Goal: Task Accomplishment & Management: Manage account settings

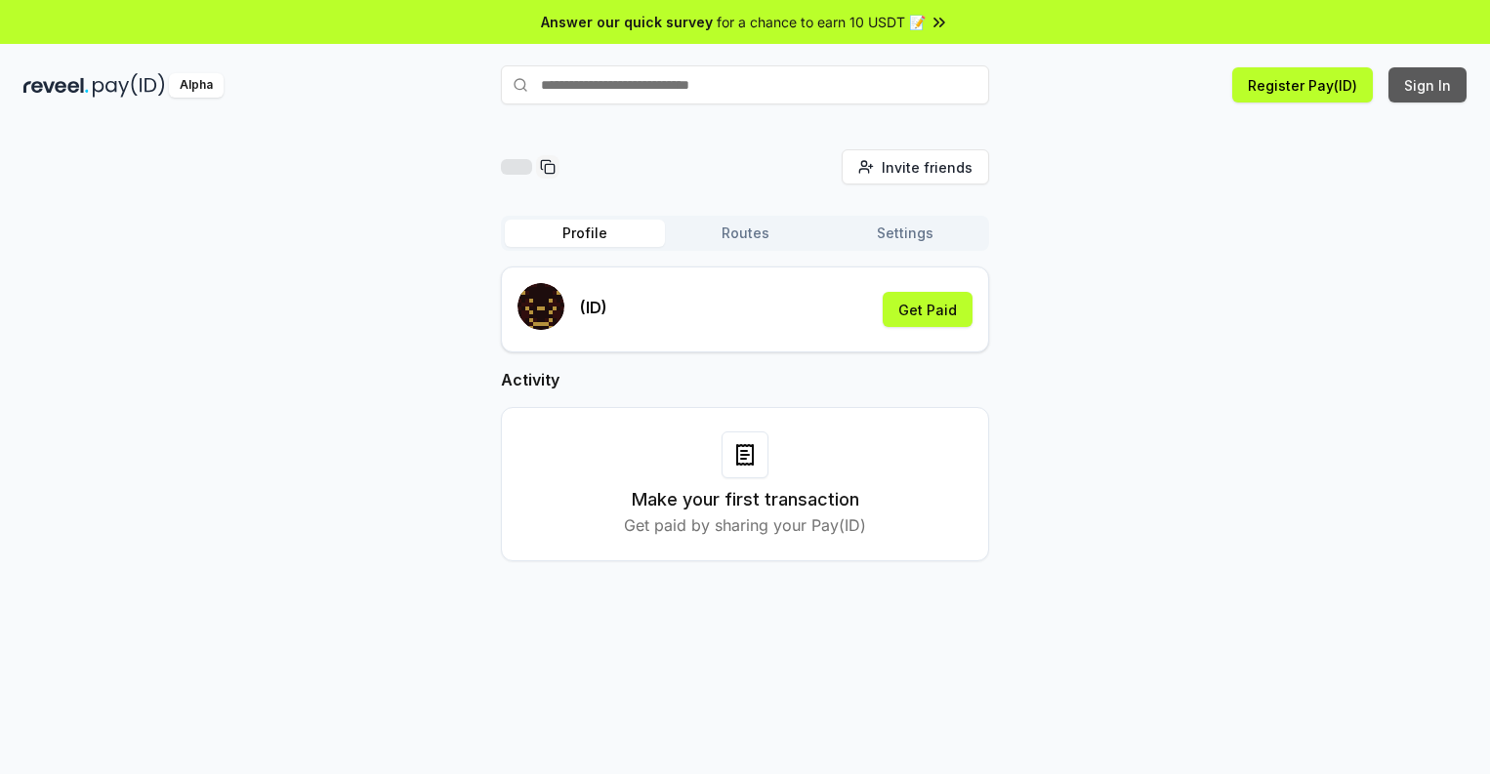
click at [1429, 85] on button "Sign In" at bounding box center [1428, 84] width 78 height 35
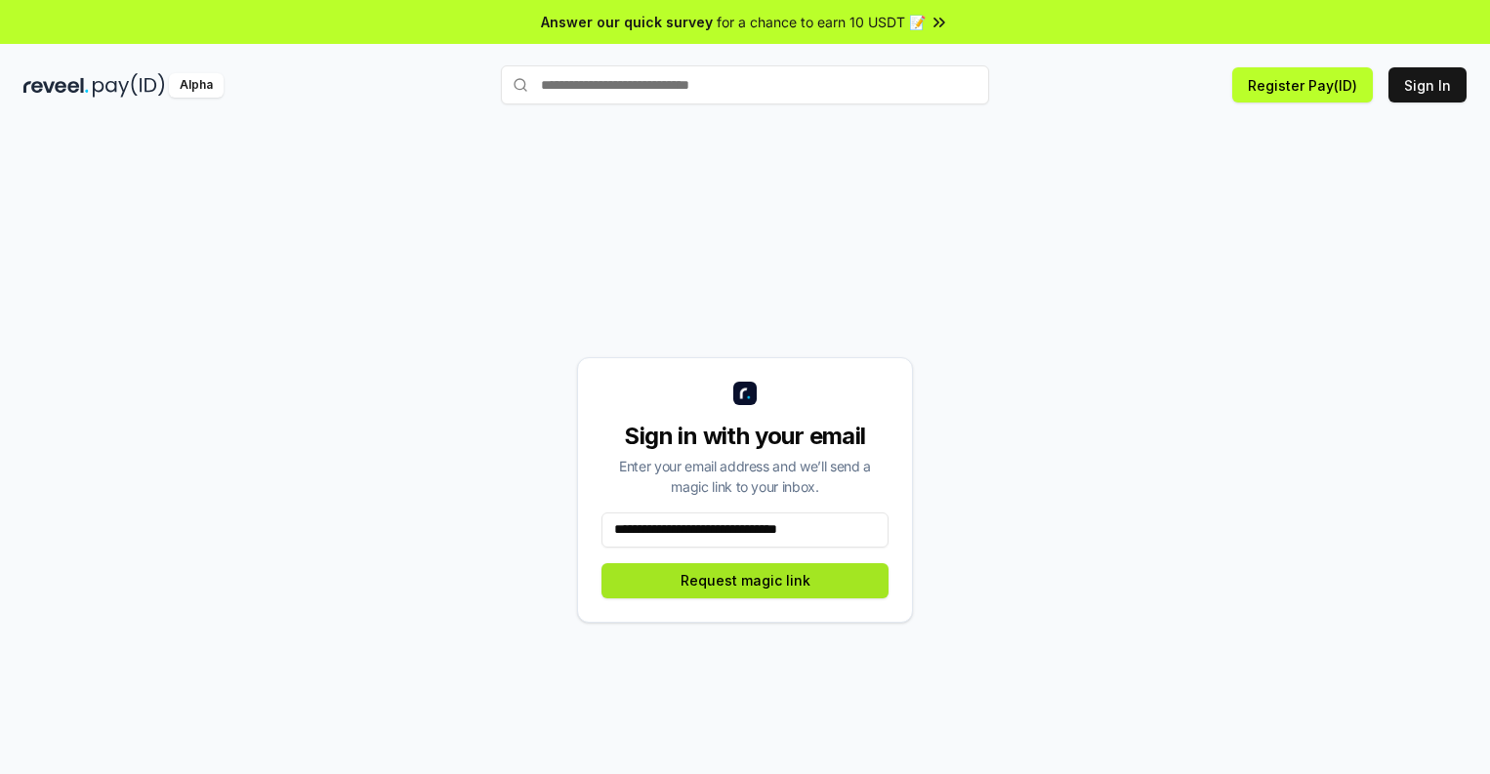
type input "**********"
click at [745, 580] on button "Request magic link" at bounding box center [745, 580] width 287 height 35
